Goal: Task Accomplishment & Management: Use online tool/utility

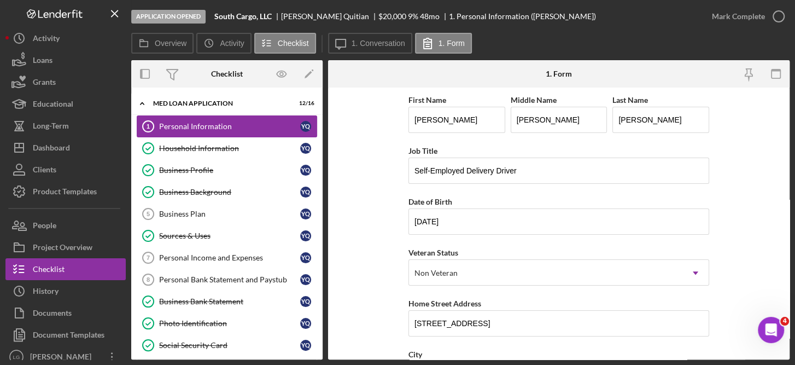
scroll to position [456, 0]
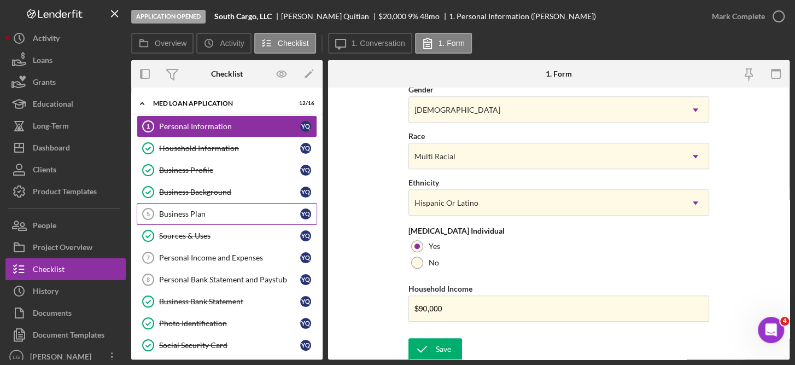
click at [203, 212] on div "Business Plan" at bounding box center [229, 213] width 141 height 9
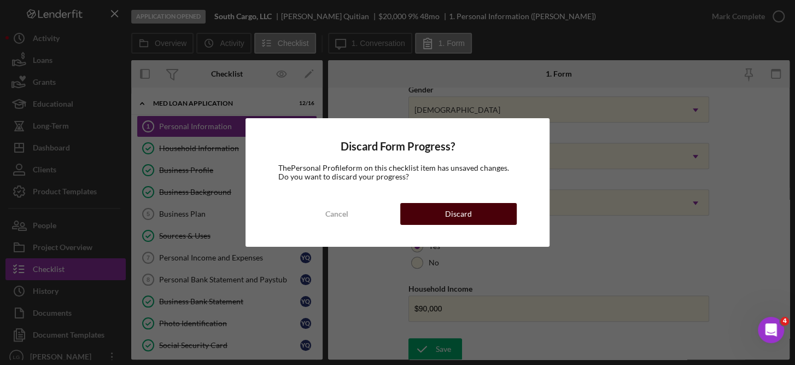
click at [464, 209] on div "Discard" at bounding box center [458, 214] width 27 height 22
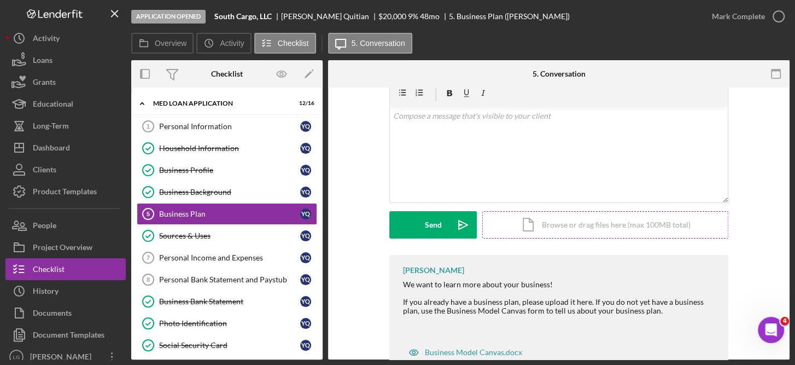
scroll to position [83, 0]
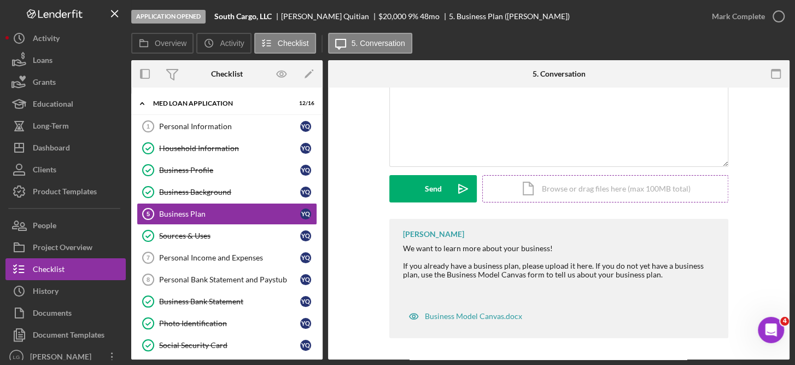
click at [579, 187] on div "Icon/Document Browse or drag files here (max 100MB total) Tap to choose files o…" at bounding box center [605, 188] width 246 height 27
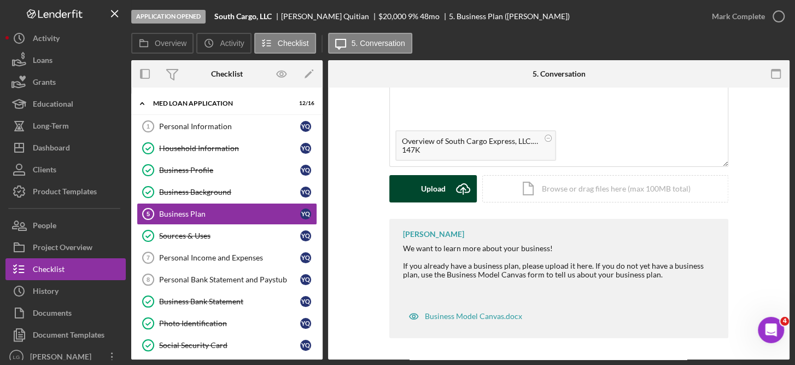
click at [437, 184] on div "Upload" at bounding box center [433, 188] width 25 height 27
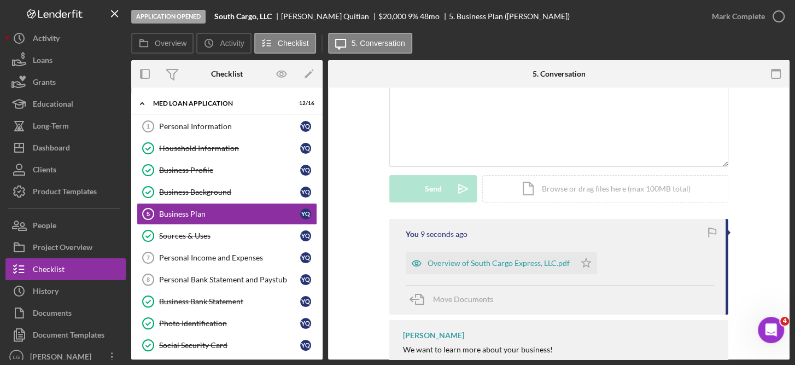
click at [755, 240] on div "You 9 seconds ago Overview of South Cargo Express, LLC.pdf Icon/Star Move Docum…" at bounding box center [559, 332] width 429 height 226
click at [581, 256] on icon "Icon/Star" at bounding box center [586, 263] width 22 height 22
